Goal: Task Accomplishment & Management: Use online tool/utility

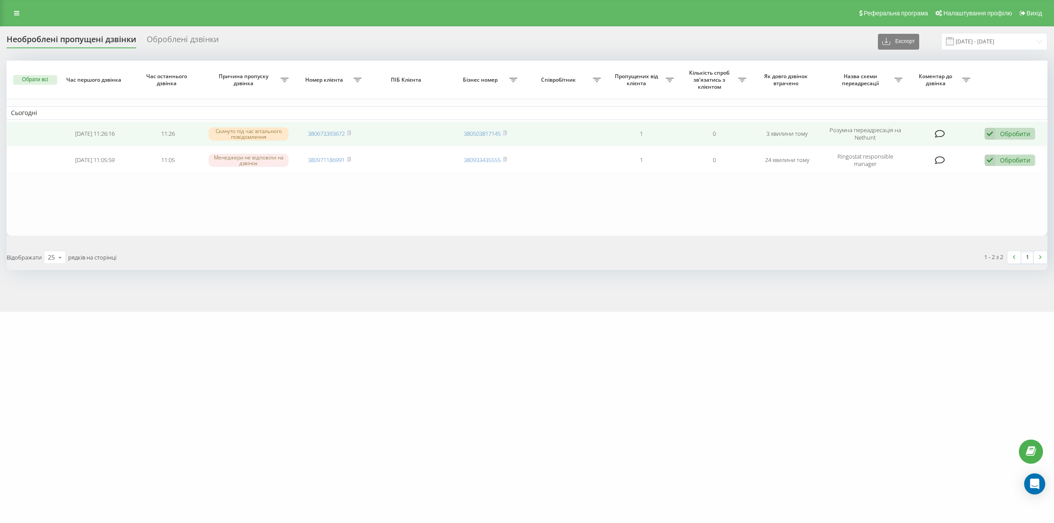
click at [1015, 135] on div "Обробити" at bounding box center [1015, 134] width 30 height 8
click at [910, 196] on span "Інший варіант" at bounding box center [900, 195] width 44 height 8
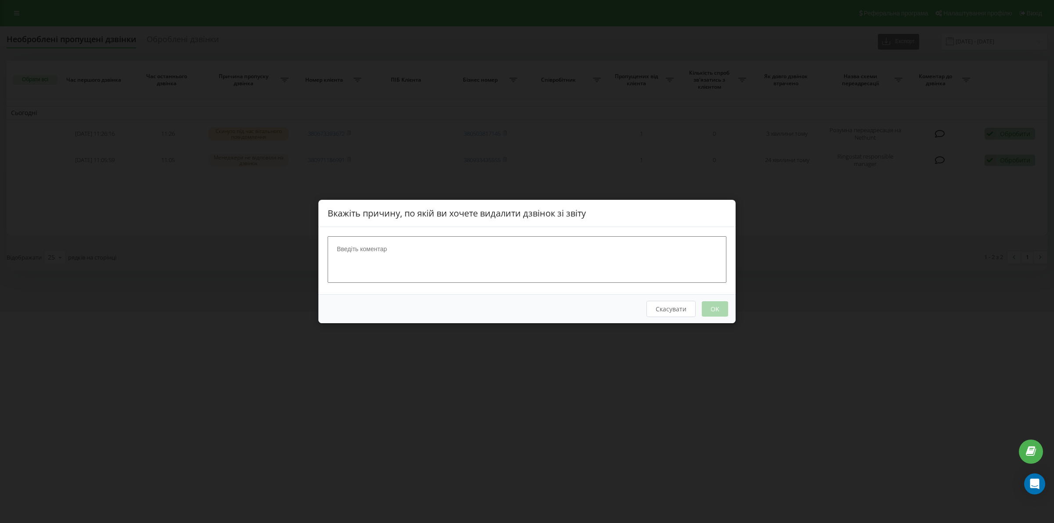
drag, startPoint x: 480, startPoint y: 258, endPoint x: 476, endPoint y: 260, distance: 4.5
click at [479, 258] on textarea at bounding box center [527, 259] width 399 height 47
type textarea "телеграм"
click at [716, 312] on button "OK" at bounding box center [715, 308] width 26 height 15
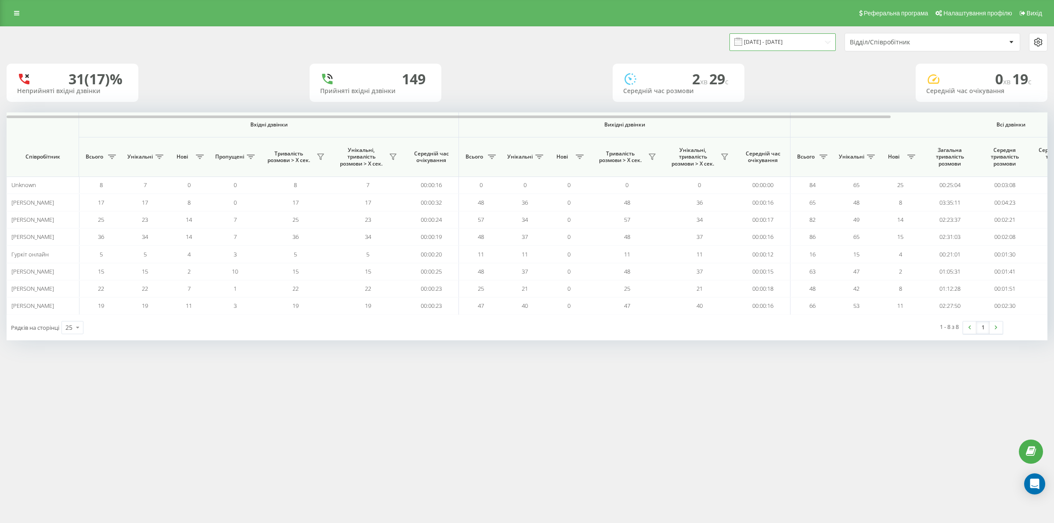
click at [802, 34] on input "19.08.2025 - 19.08.2025" at bounding box center [783, 41] width 106 height 17
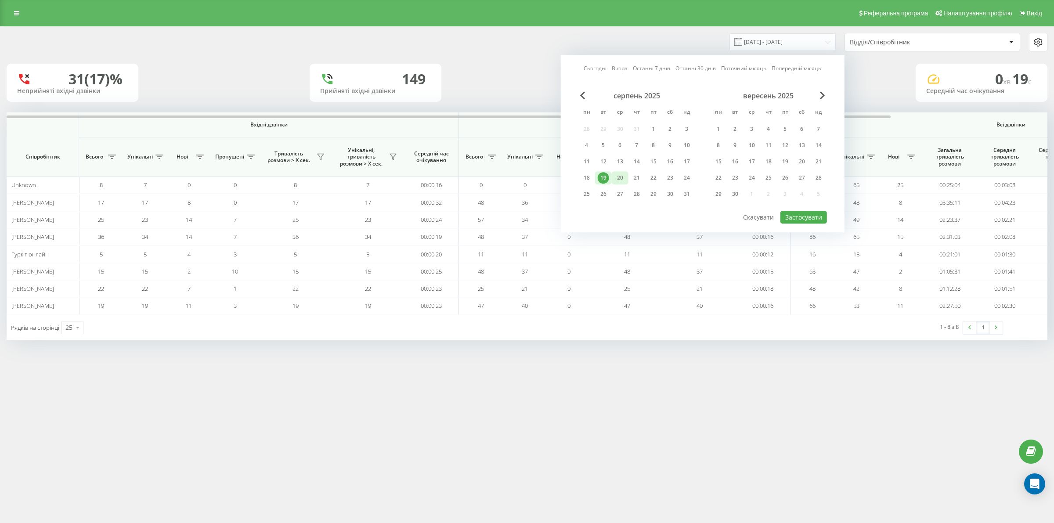
click at [620, 176] on div "20" at bounding box center [620, 177] width 11 height 11
click at [622, 178] on div "20" at bounding box center [620, 177] width 11 height 11
click at [808, 211] on button "Застосувати" at bounding box center [804, 217] width 47 height 13
type input "[DATE] - [DATE]"
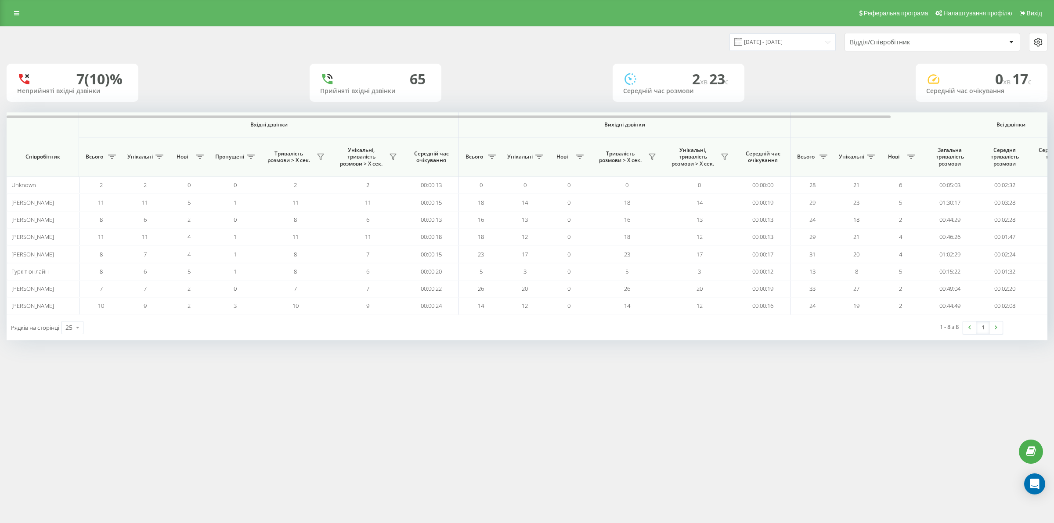
click at [553, 462] on div "Реферальна програма Налаштування профілю Вихід 20.08.2025 - 20.08.2025 Відділ/С…" at bounding box center [527, 261] width 1054 height 523
